Goal: Task Accomplishment & Management: Use online tool/utility

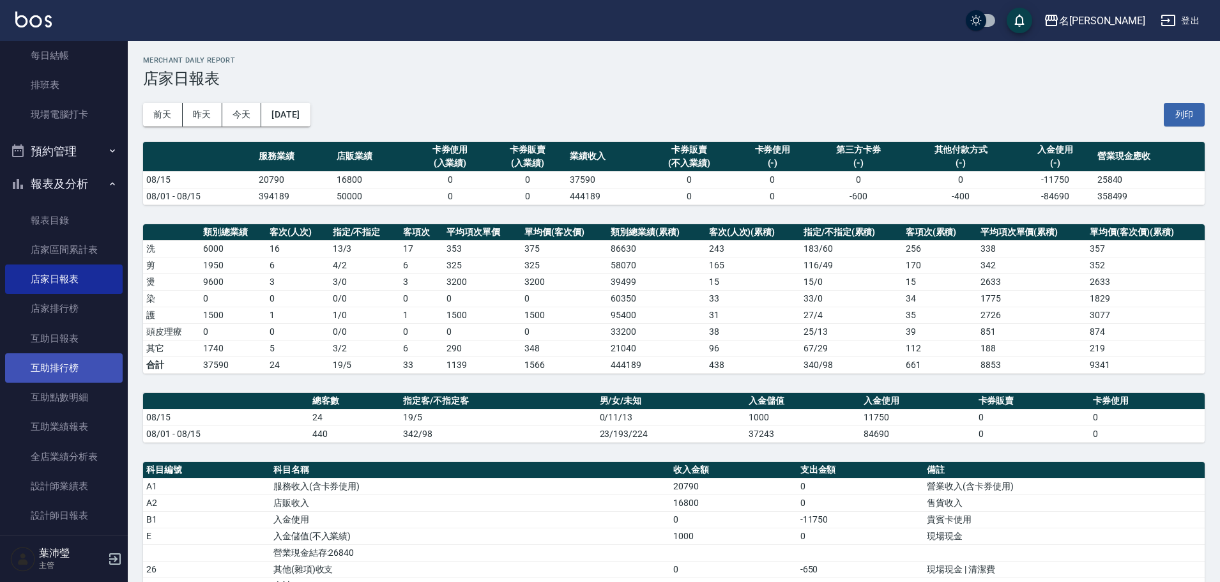
scroll to position [192, 0]
click at [101, 333] on link "互助日報表" at bounding box center [64, 337] width 118 height 29
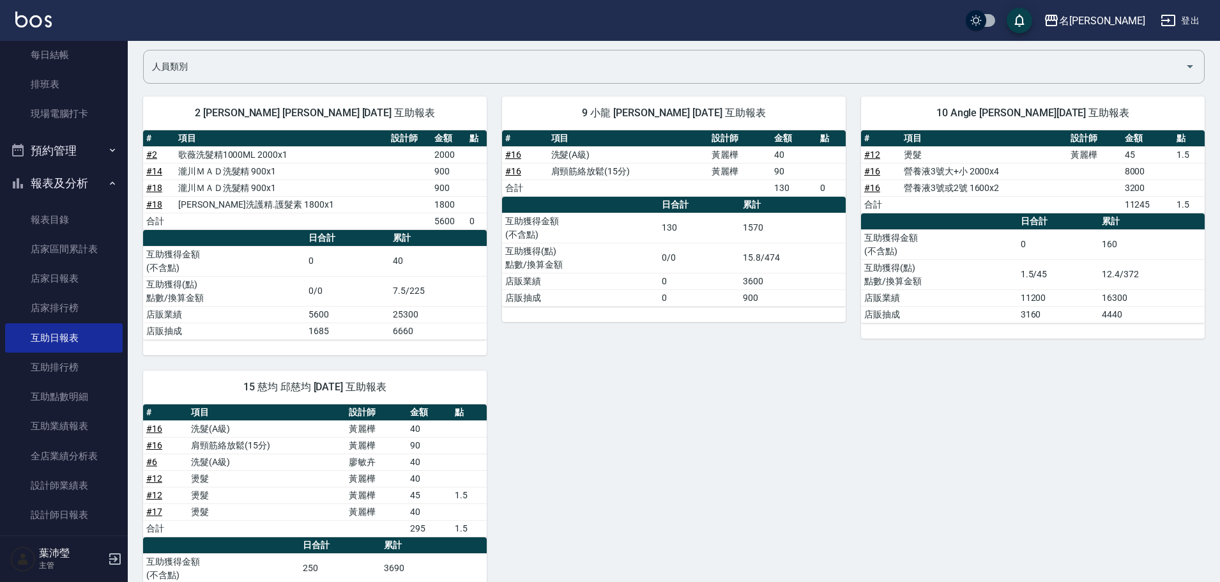
scroll to position [128, 0]
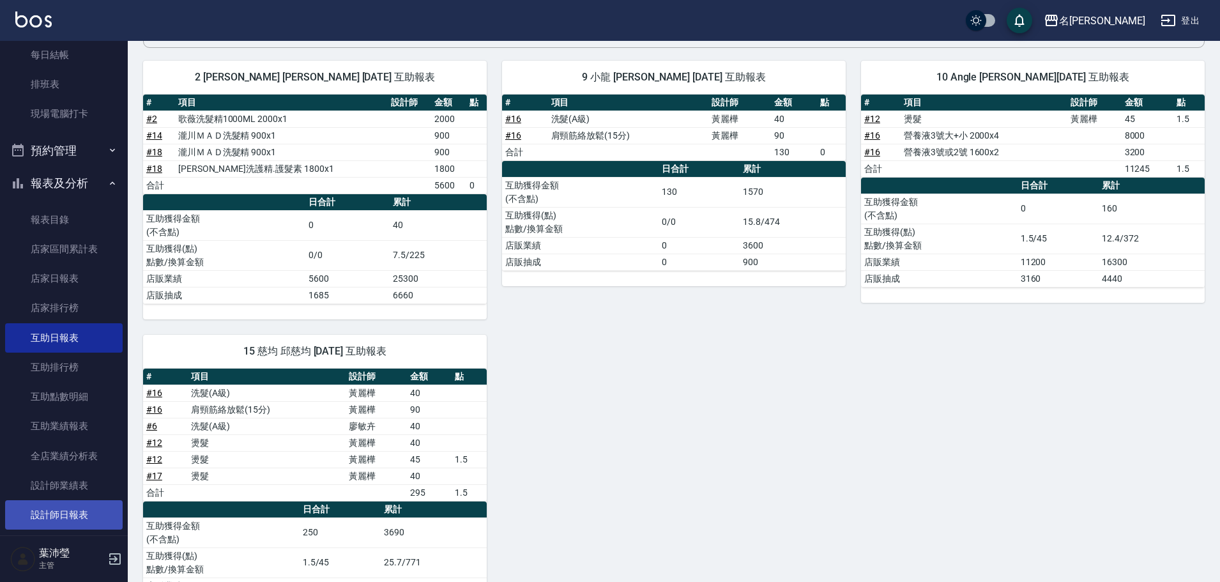
click at [80, 506] on link "設計師日報表" at bounding box center [64, 514] width 118 height 29
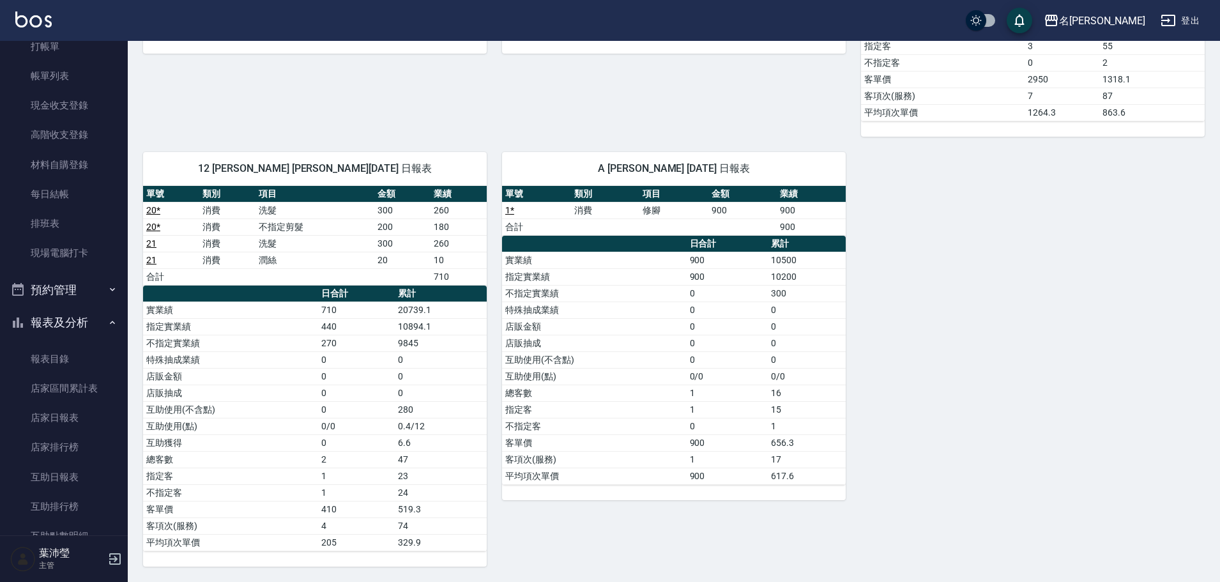
scroll to position [1, 0]
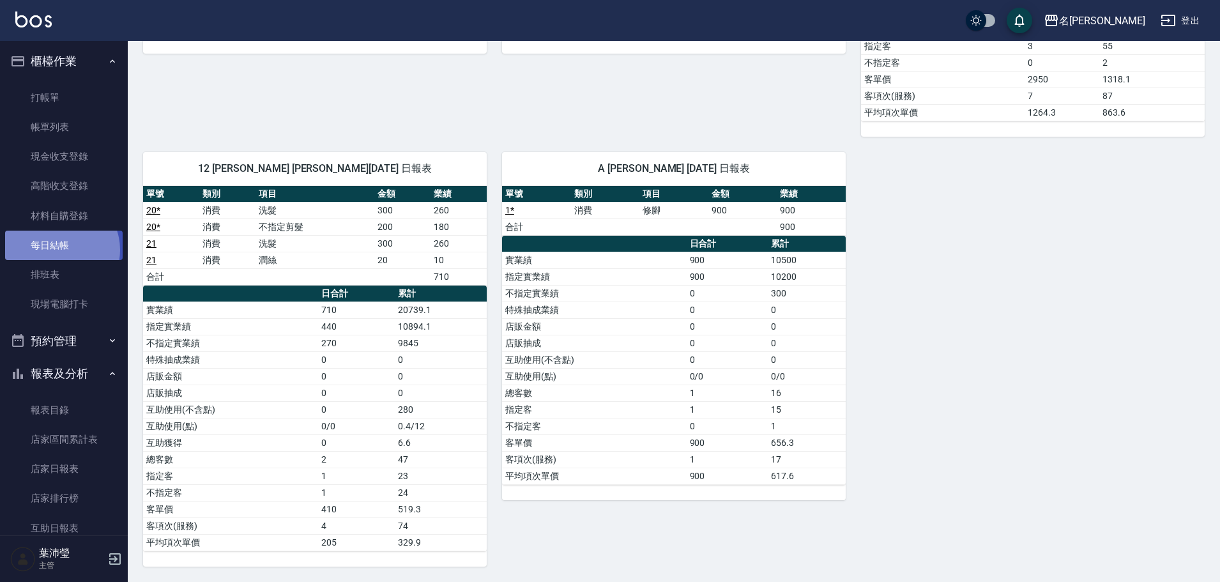
click at [58, 250] on link "每日結帳" at bounding box center [64, 245] width 118 height 29
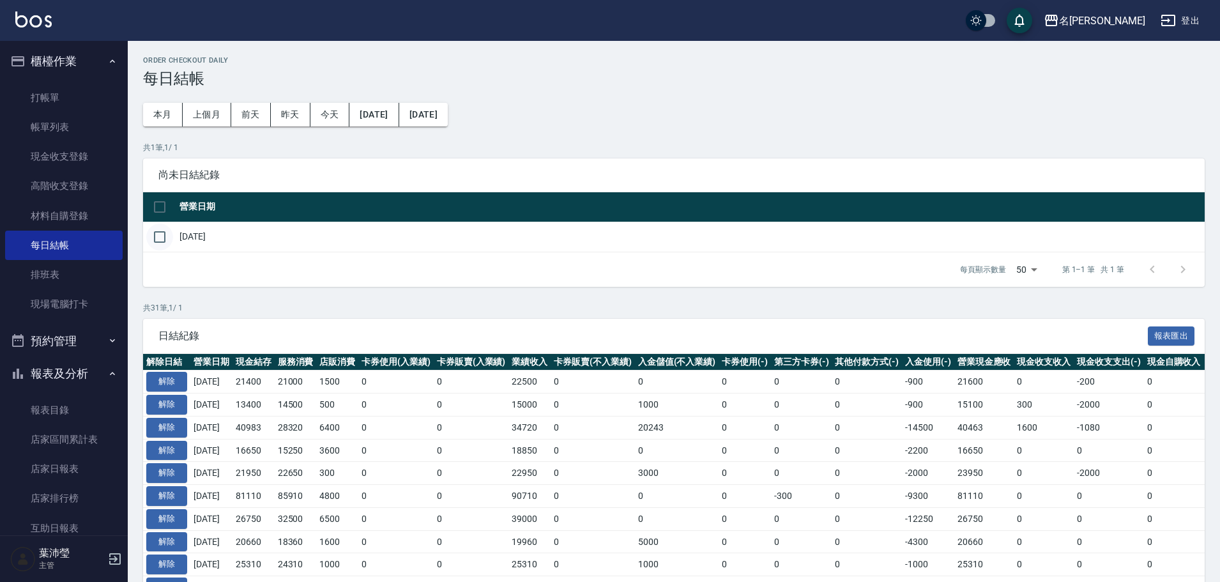
click at [163, 243] on input "checkbox" at bounding box center [159, 237] width 27 height 27
checkbox input "true"
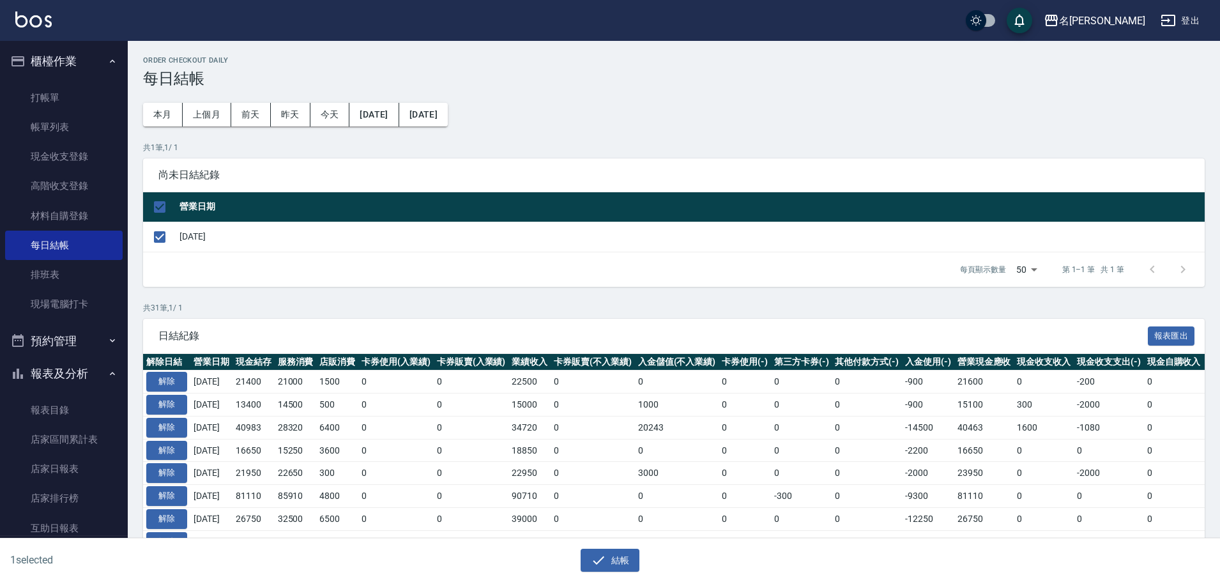
click at [574, 559] on div "結帳" at bounding box center [610, 561] width 595 height 24
click at [610, 545] on div "結帳" at bounding box center [605, 555] width 605 height 34
click at [612, 553] on button "結帳" at bounding box center [609, 561] width 59 height 24
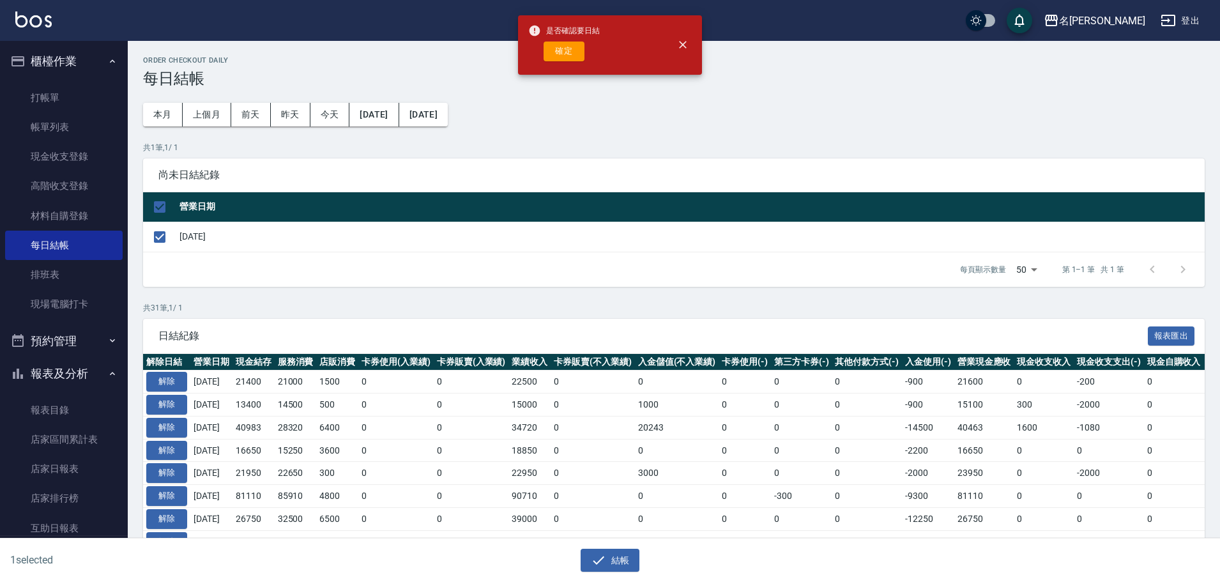
click at [573, 42] on button "確定" at bounding box center [563, 52] width 41 height 20
checkbox input "false"
